Goal: Information Seeking & Learning: Compare options

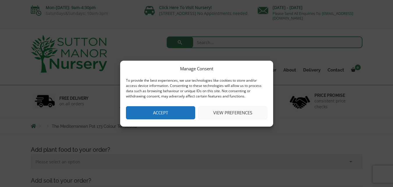
click at [176, 113] on button "Accept" at bounding box center [160, 112] width 69 height 13
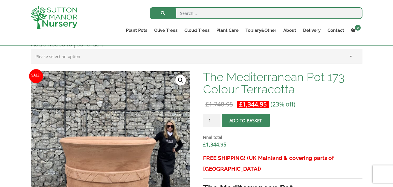
scroll to position [175, 0]
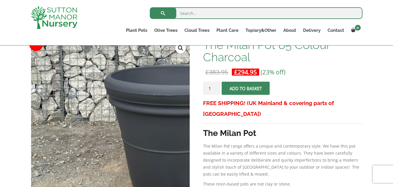
scroll to position [55, 0]
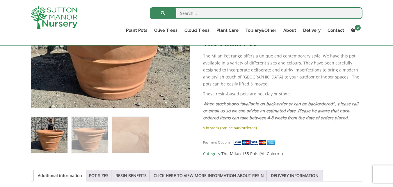
scroll to position [204, 0]
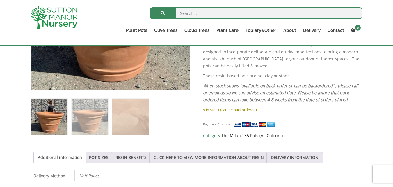
click at [233, 132] on link "The Milan 135 Pots (All Colours)" at bounding box center [252, 135] width 61 height 6
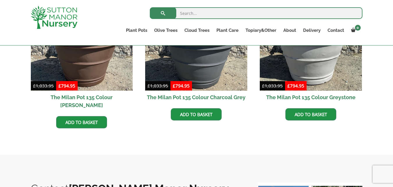
scroll to position [262, 0]
